Goal: Find specific page/section: Find specific page/section

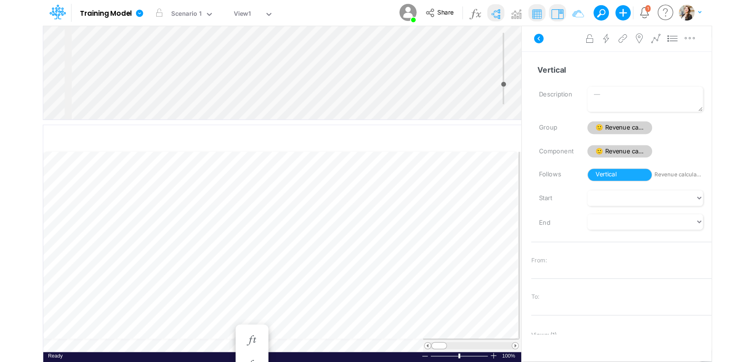
scroll to position [3, 2]
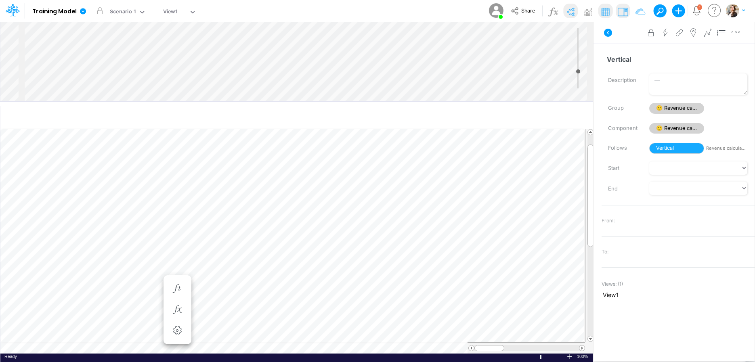
click at [10, 11] on icon at bounding box center [10, 13] width 5 height 8
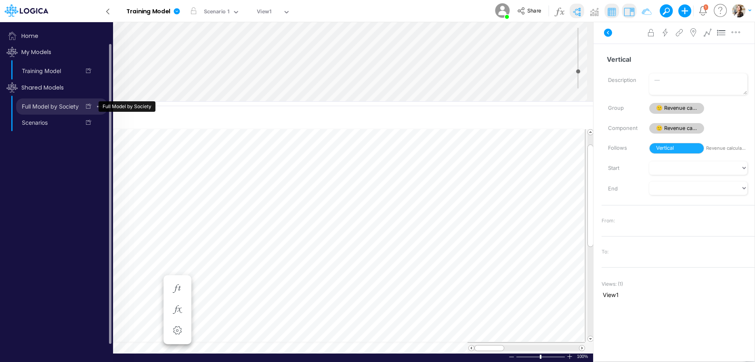
click at [36, 110] on link "Full Model by Society" at bounding box center [48, 106] width 64 height 13
